Goal: Task Accomplishment & Management: Manage account settings

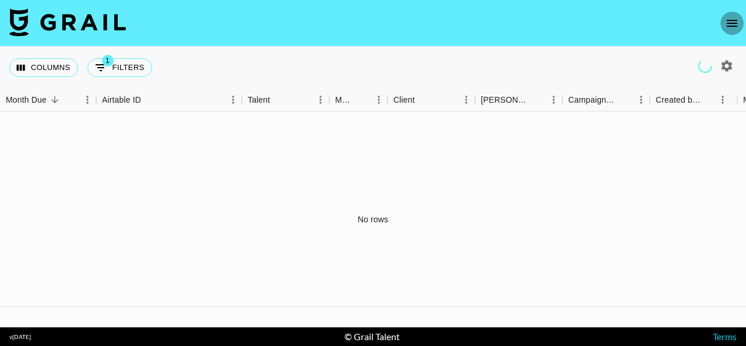
click at [736, 26] on icon "open drawer" at bounding box center [732, 23] width 14 height 14
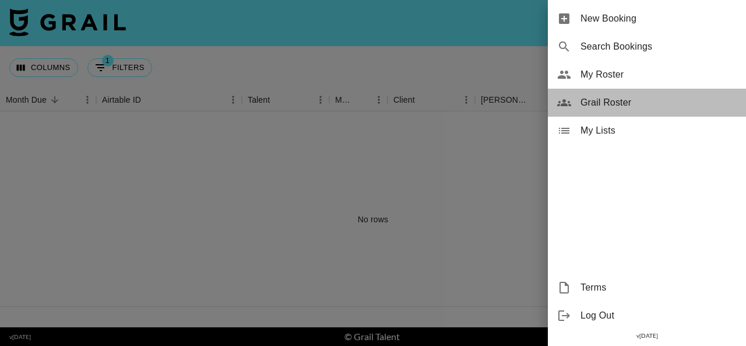
click at [606, 100] on span "Grail Roster" at bounding box center [659, 103] width 156 height 14
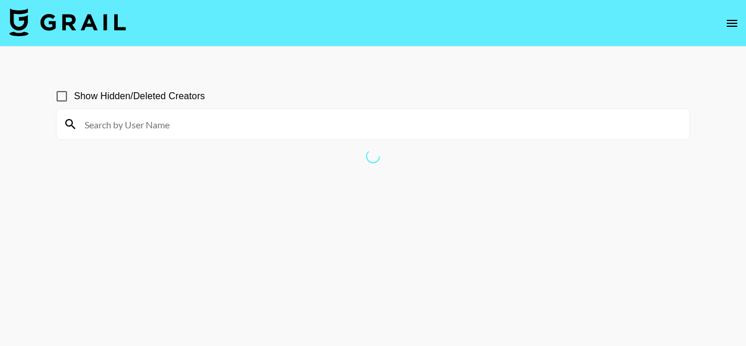
click at [734, 22] on icon "open drawer" at bounding box center [732, 23] width 14 height 14
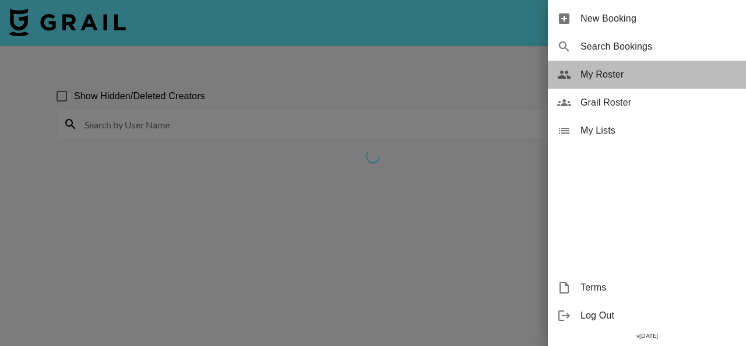
click at [619, 79] on span "My Roster" at bounding box center [659, 75] width 156 height 14
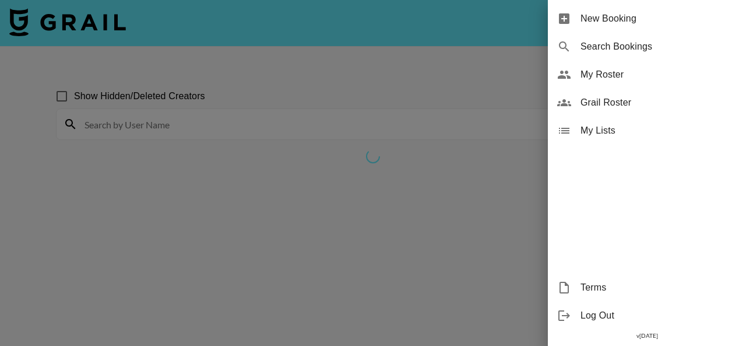
click at [604, 72] on span "My Roster" at bounding box center [659, 75] width 156 height 14
click at [604, 78] on span "My Roster" at bounding box center [659, 75] width 156 height 14
click at [590, 78] on span "My Roster" at bounding box center [659, 75] width 156 height 14
click at [590, 77] on span "My Roster" at bounding box center [659, 75] width 156 height 14
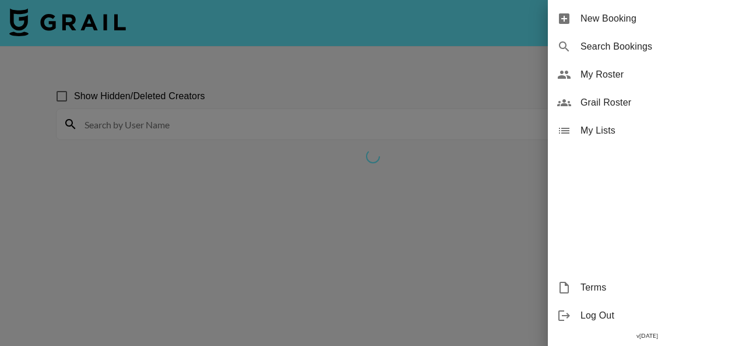
click at [583, 72] on span "My Roster" at bounding box center [659, 75] width 156 height 14
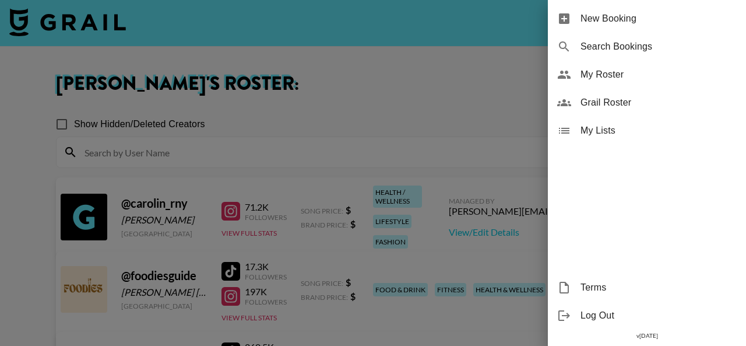
click at [0, 188] on div at bounding box center [373, 173] width 746 height 346
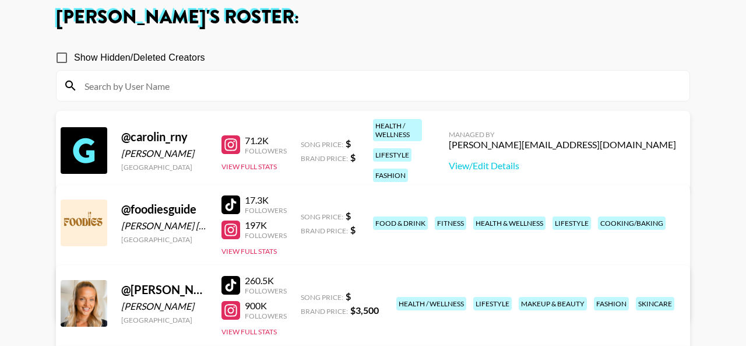
scroll to position [71, 0]
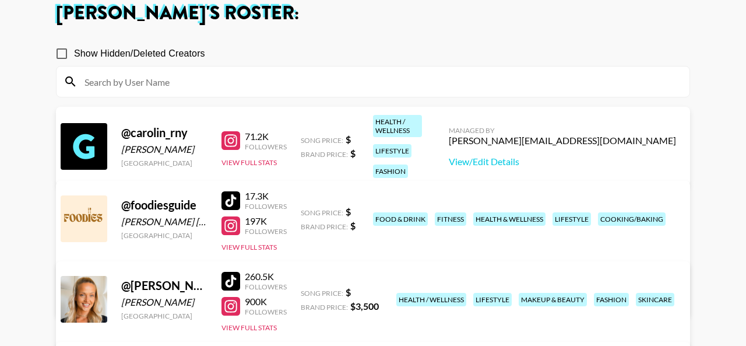
click at [304, 291] on link "View/Edit Details" at bounding box center [190, 297] width 227 height 12
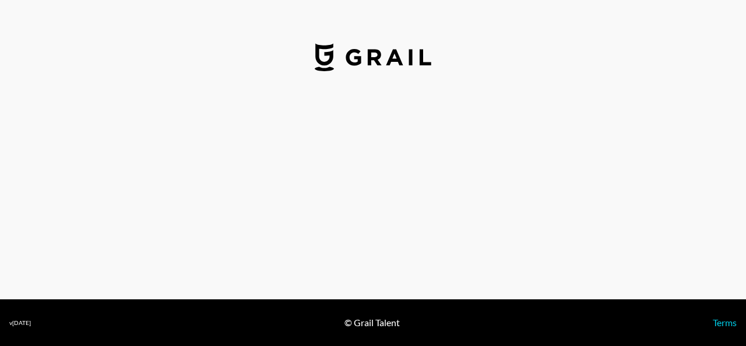
select select "USD"
